Goal: Navigation & Orientation: Understand site structure

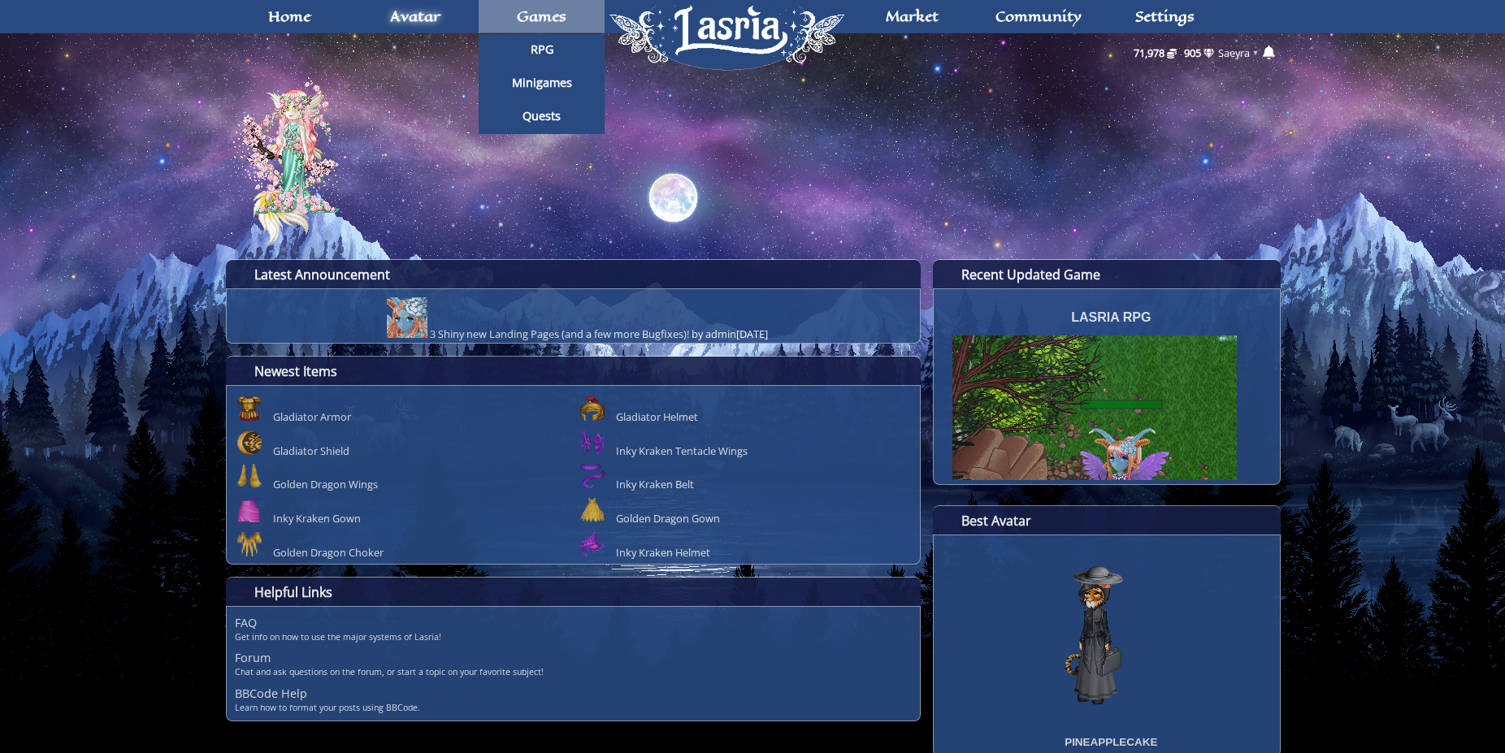
click at [554, 22] on span "Games" at bounding box center [542, 16] width 50 height 13
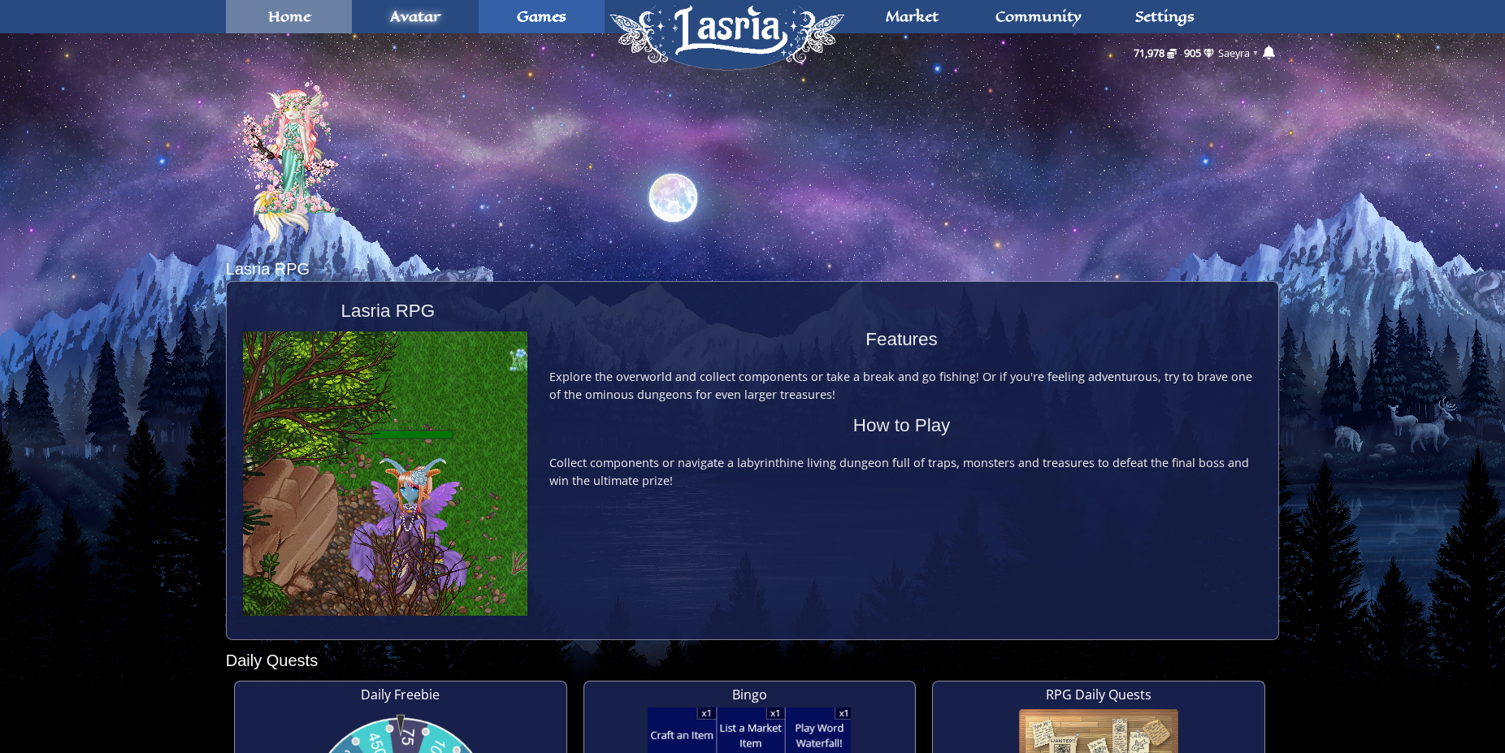
click at [274, 28] on link "Home" at bounding box center [289, 16] width 127 height 33
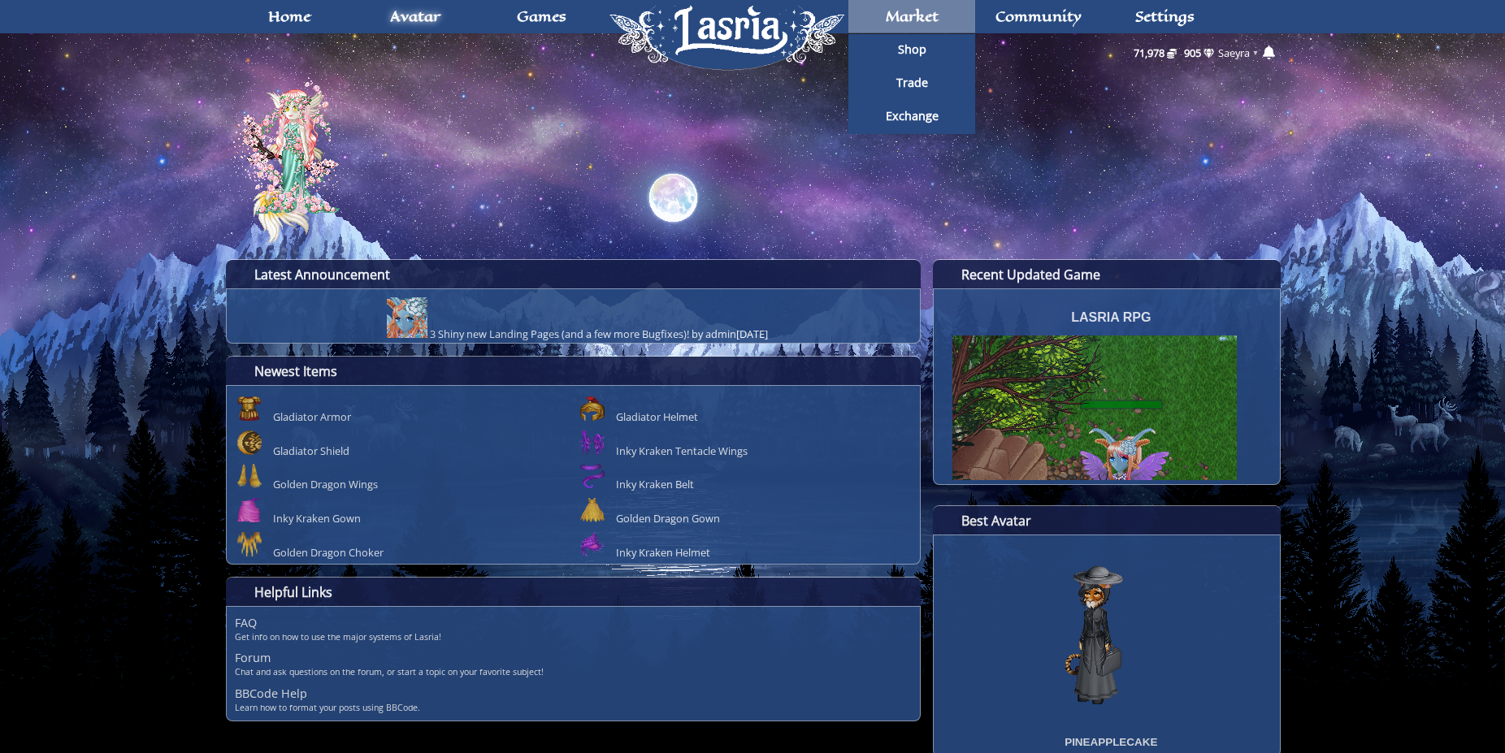
click at [950, 14] on link "Market" at bounding box center [911, 16] width 127 height 33
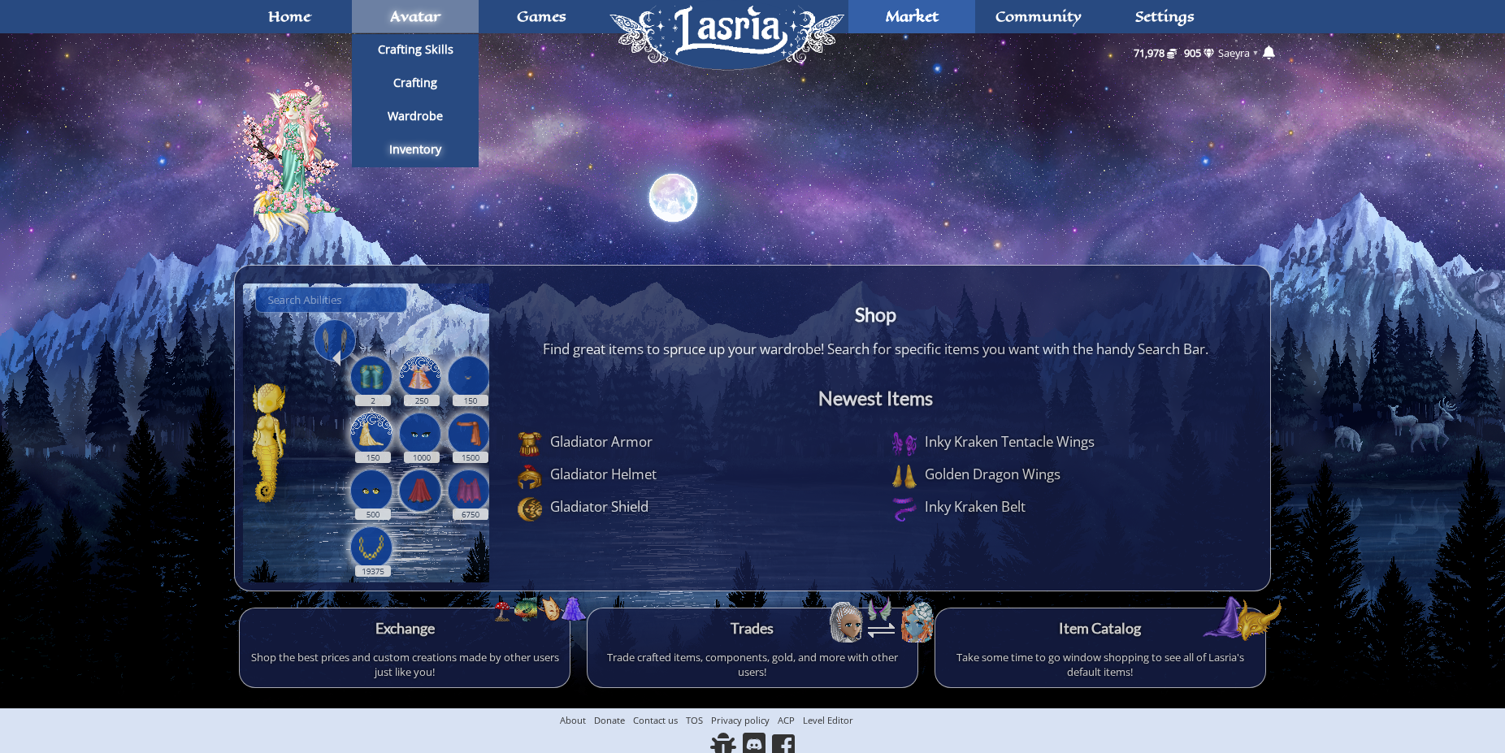
click at [412, 18] on span "Avatar" at bounding box center [415, 16] width 50 height 13
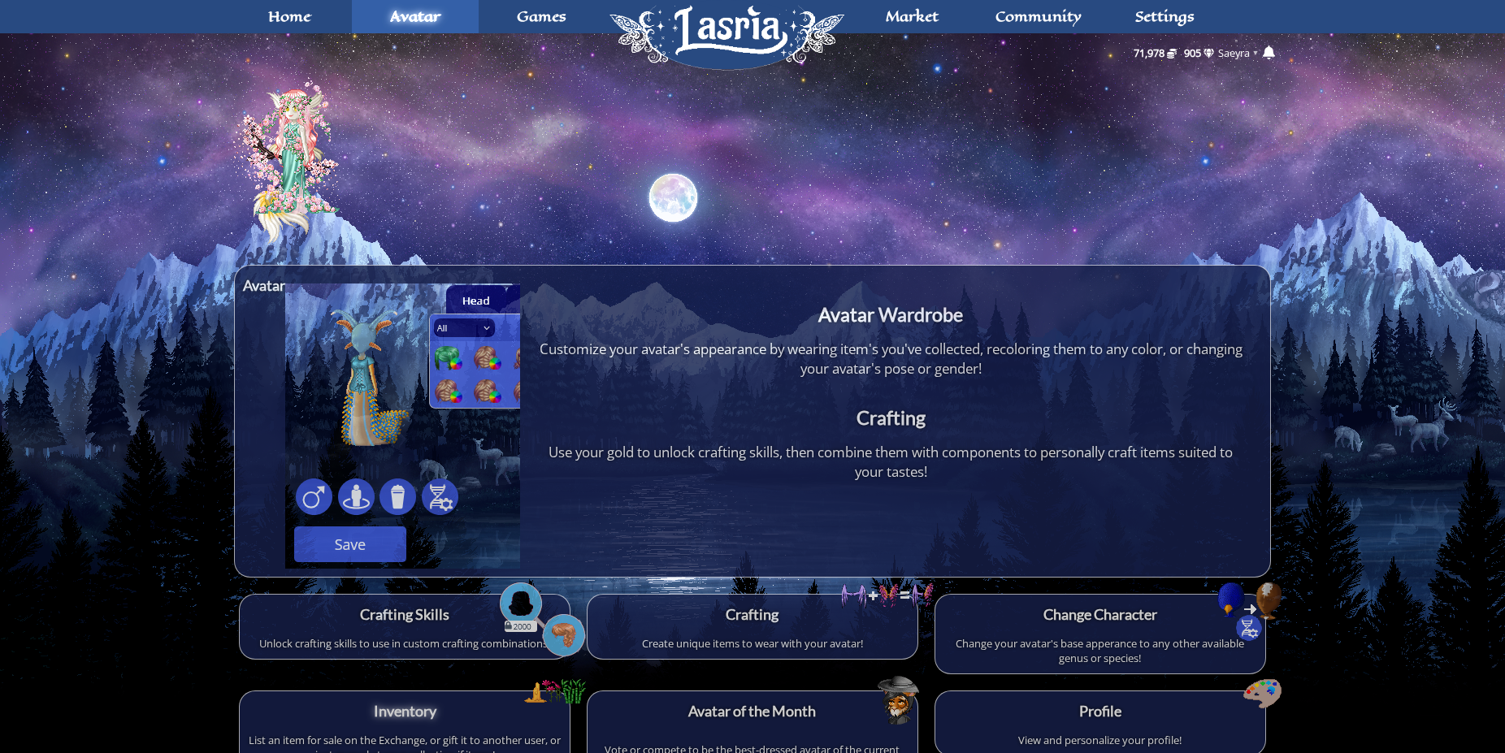
click at [695, 37] on span "Home" at bounding box center [726, 35] width 244 height 75
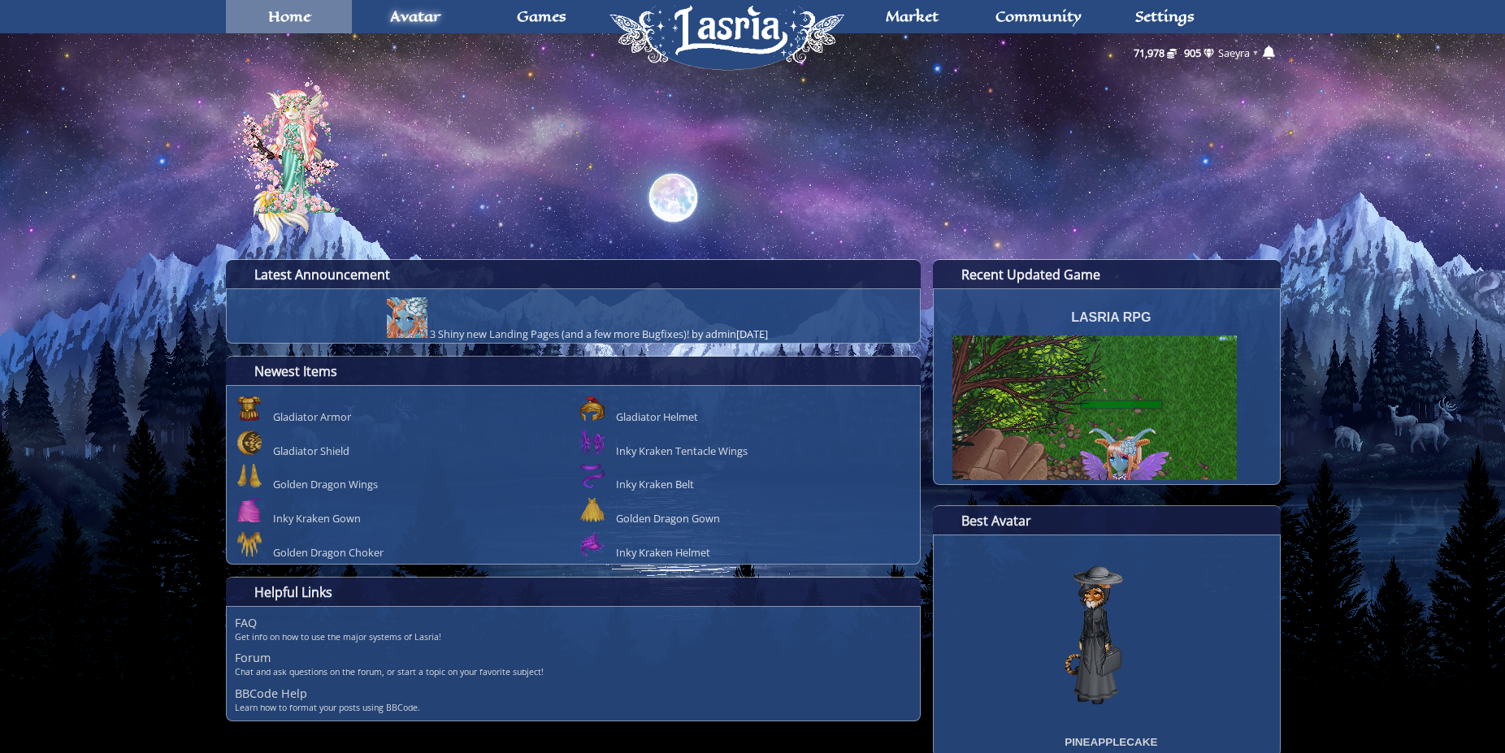
click at [336, 26] on link "Home" at bounding box center [289, 16] width 127 height 33
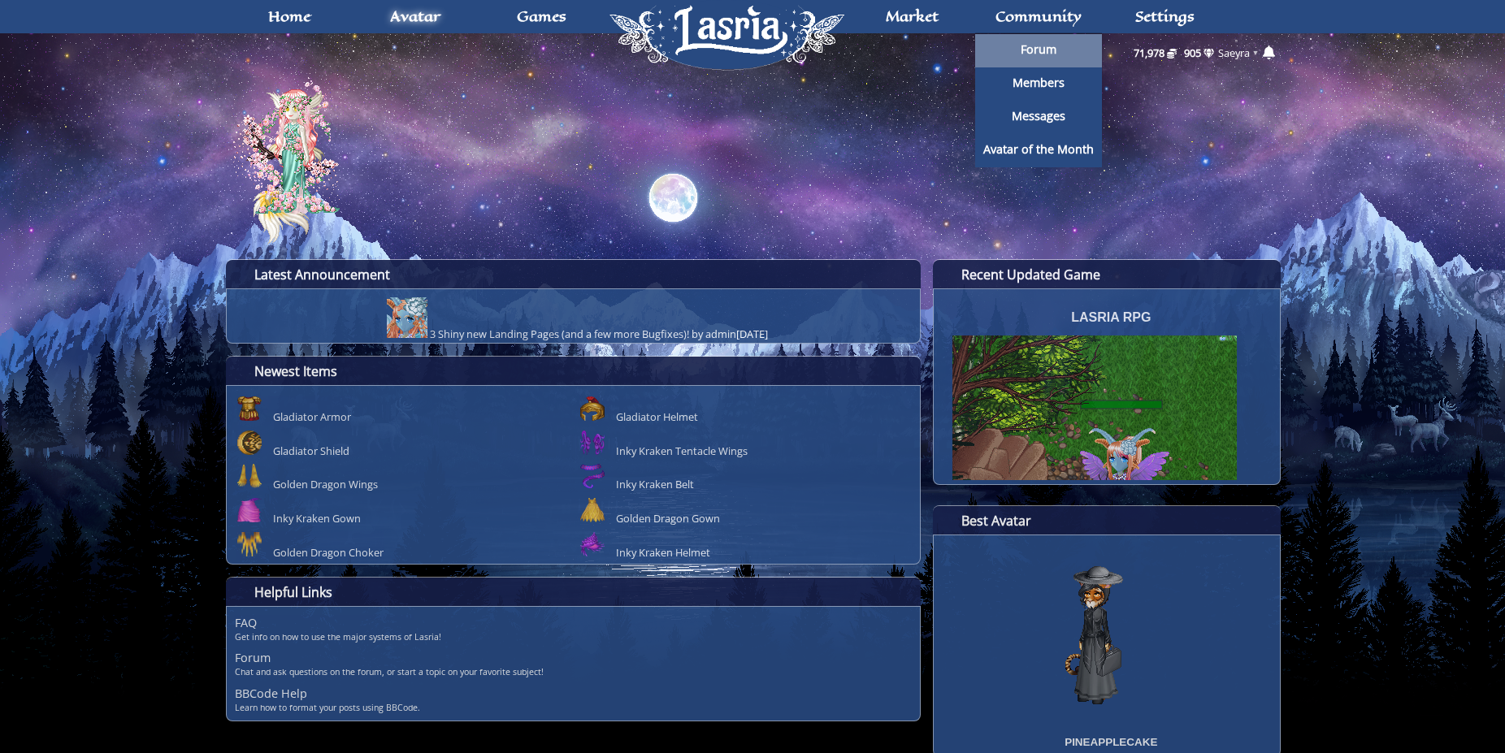
click at [1054, 50] on span "Forum" at bounding box center [1038, 49] width 36 height 11
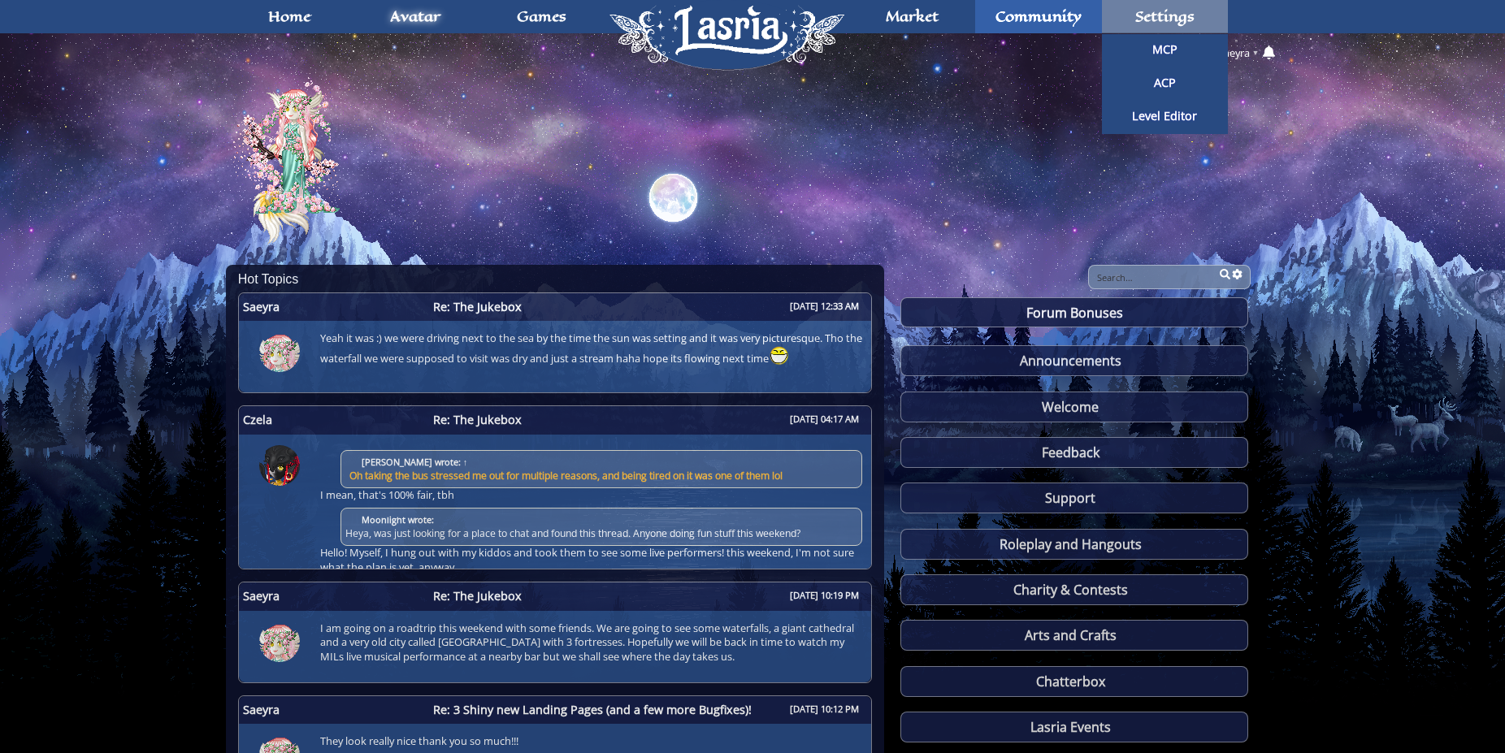
click at [1142, 23] on span "Settings" at bounding box center [1164, 16] width 59 height 13
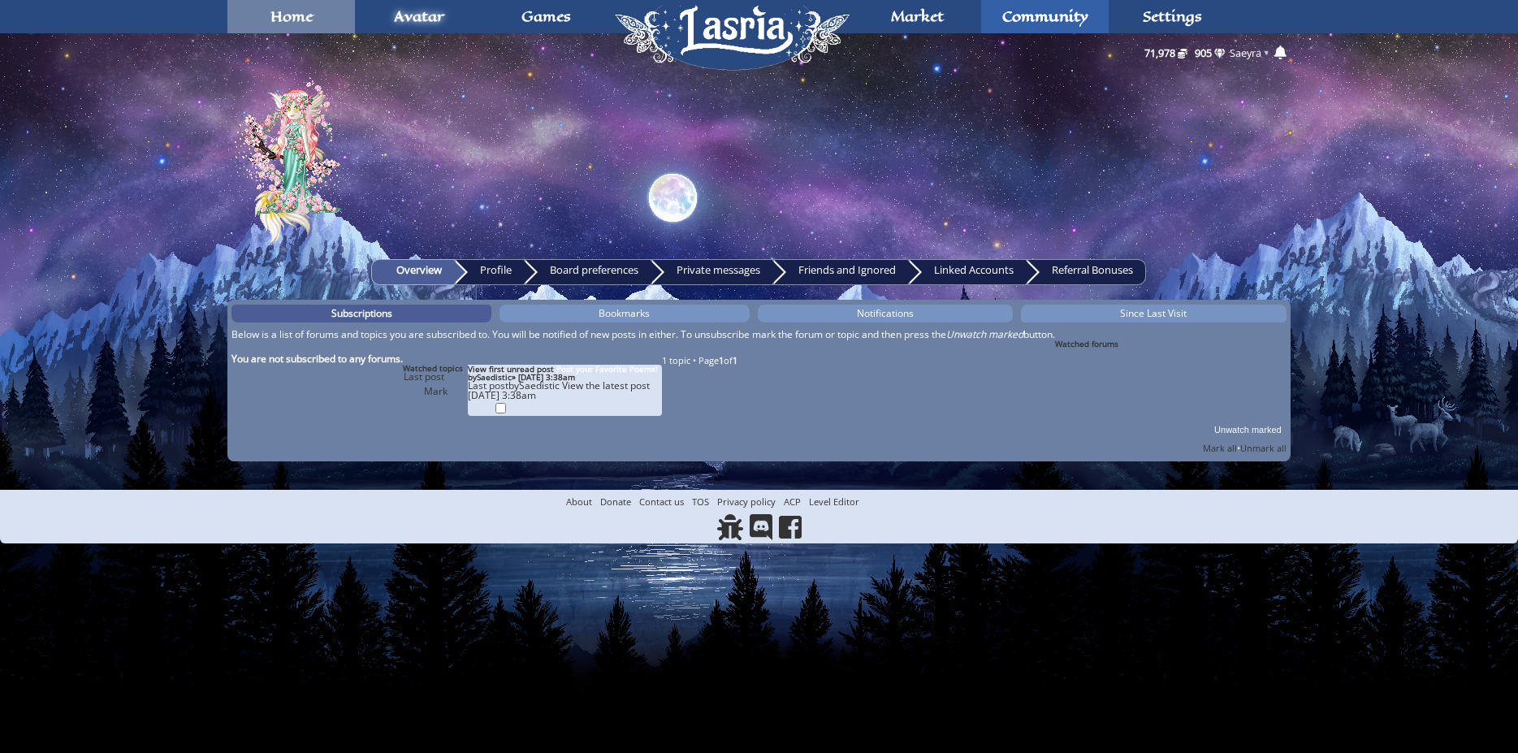
click at [310, 15] on span "Home" at bounding box center [292, 16] width 42 height 13
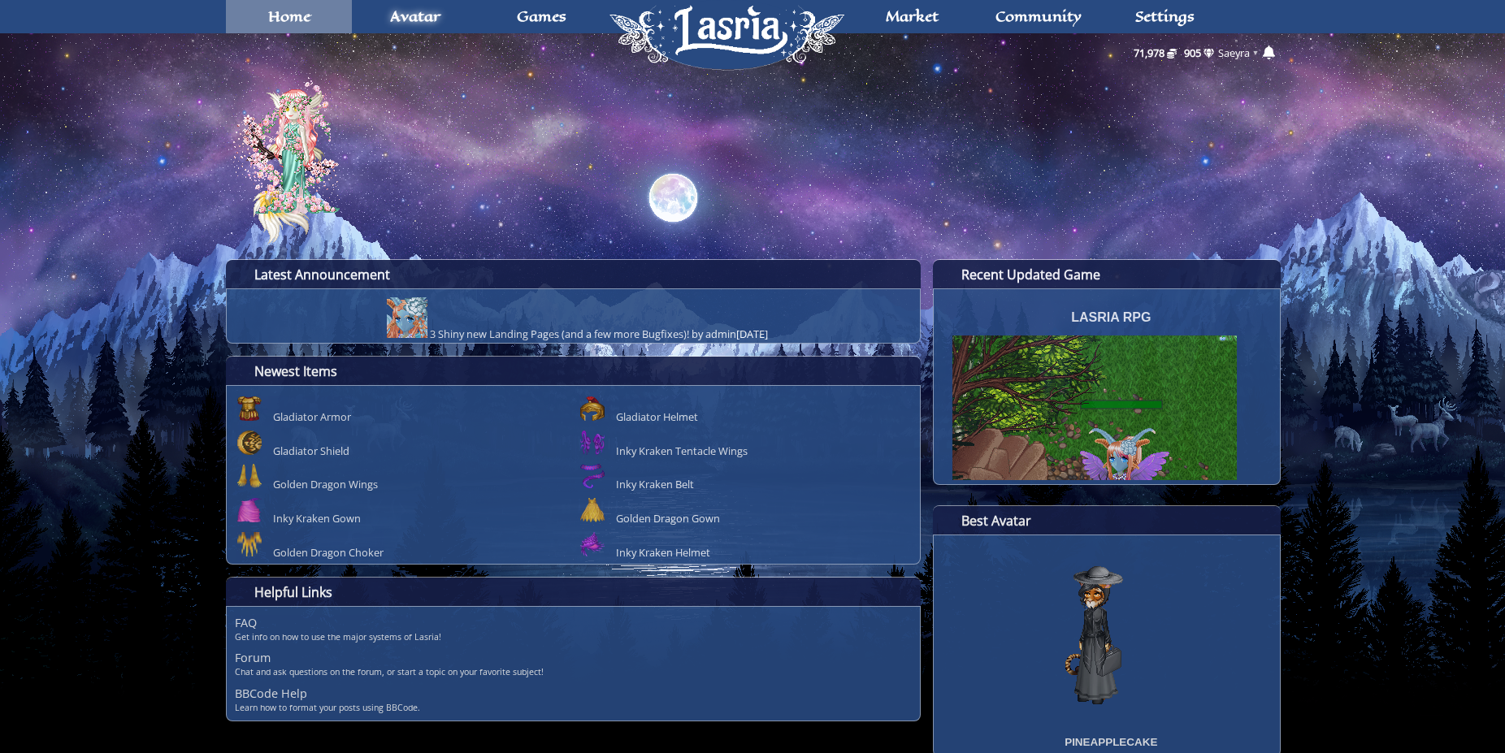
click at [265, 23] on link "Home" at bounding box center [289, 16] width 127 height 33
